Goal: Find specific page/section: Find specific page/section

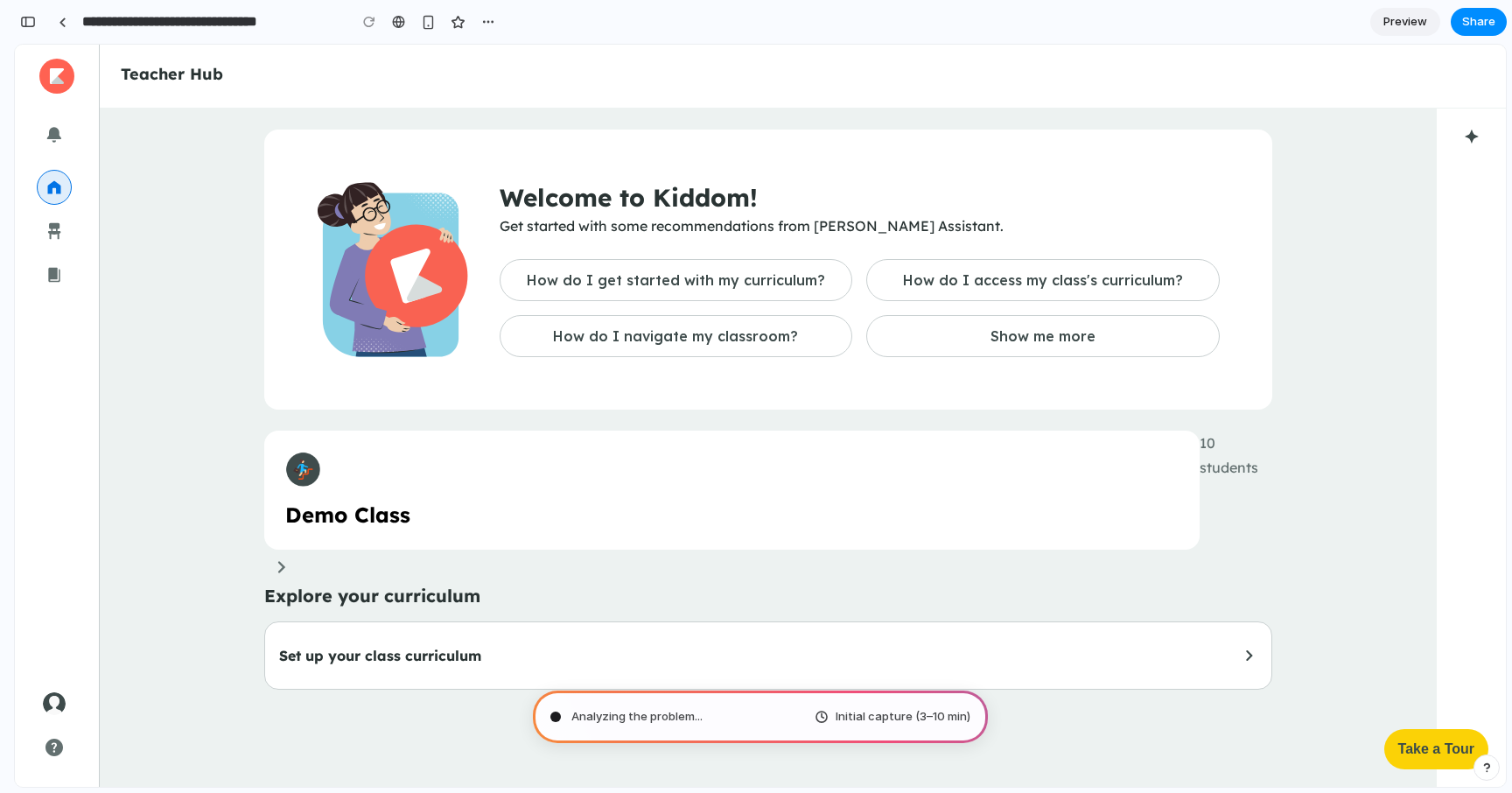
click at [1396, 20] on span "Preview" at bounding box center [1405, 22] width 44 height 17
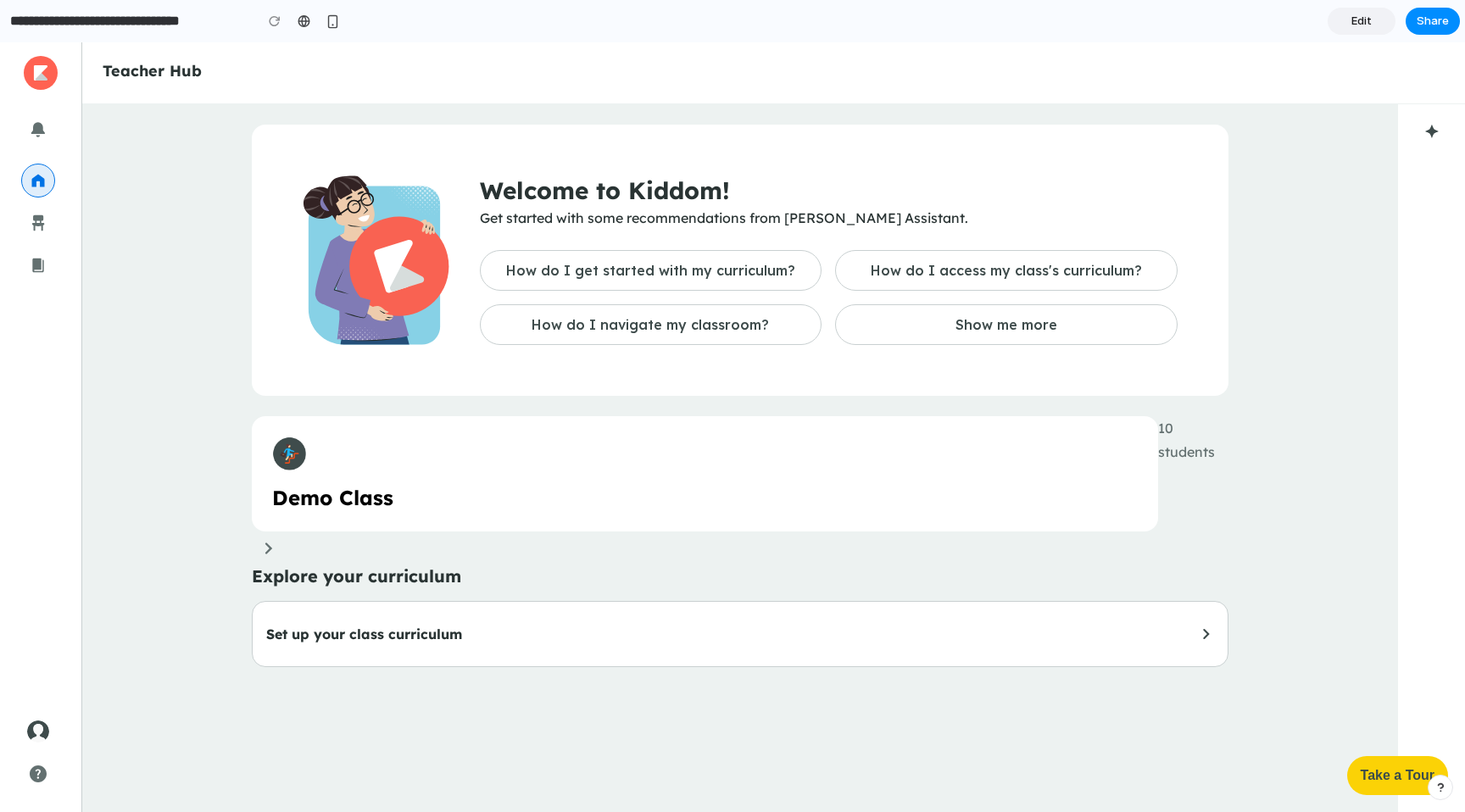
click at [1341, 225] on div "Welcome to Kiddom! Get started with some recommendations from Kiddom Assistant.…" at bounding box center [739, 458] width 1314 height 708
